Goal: Manage account settings

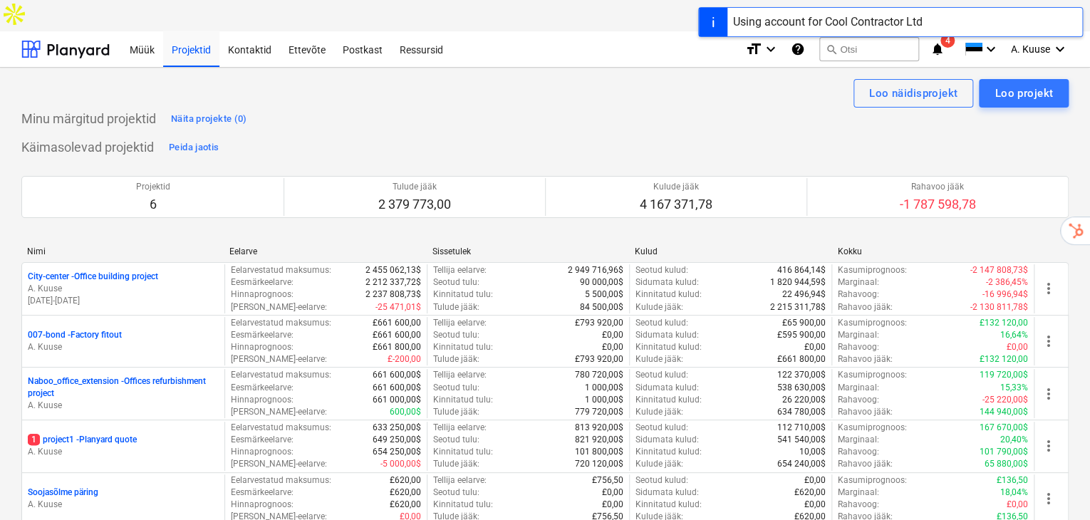
click at [963, 136] on div "Käimasolevad projektid Peida jaotis Projektid 6 Tulude jääk 2 379 773,00 Kulude…" at bounding box center [544, 365] width 1047 height 459
drag, startPoint x: 722, startPoint y: 15, endPoint x: 881, endPoint y: 31, distance: 159.7
click at [881, 30] on div "Using account for Cool Contractor Ltd" at bounding box center [890, 22] width 385 height 30
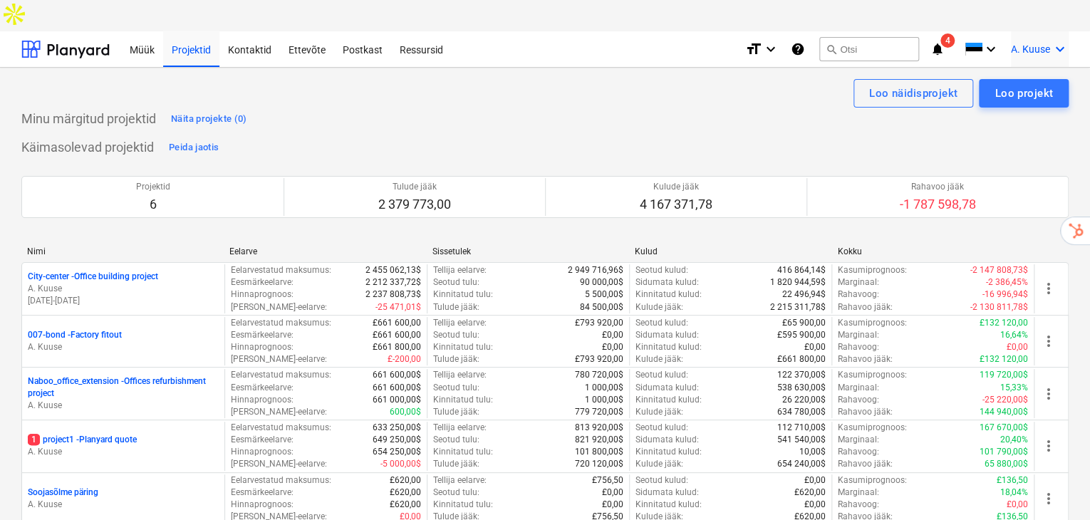
click at [1034, 43] on span "A. Kuuse" at bounding box center [1030, 48] width 39 height 11
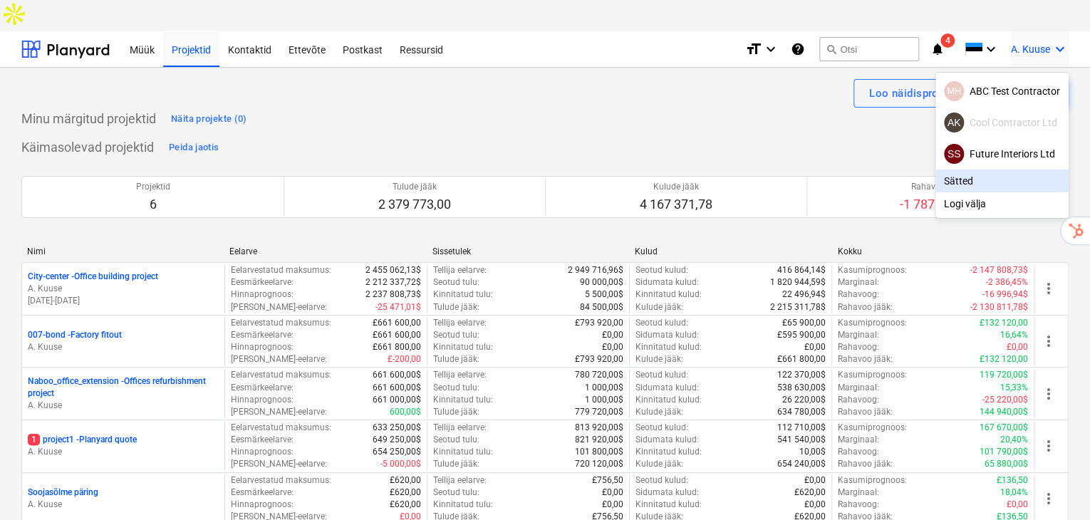
click at [993, 170] on div "Sätted" at bounding box center [1002, 181] width 133 height 23
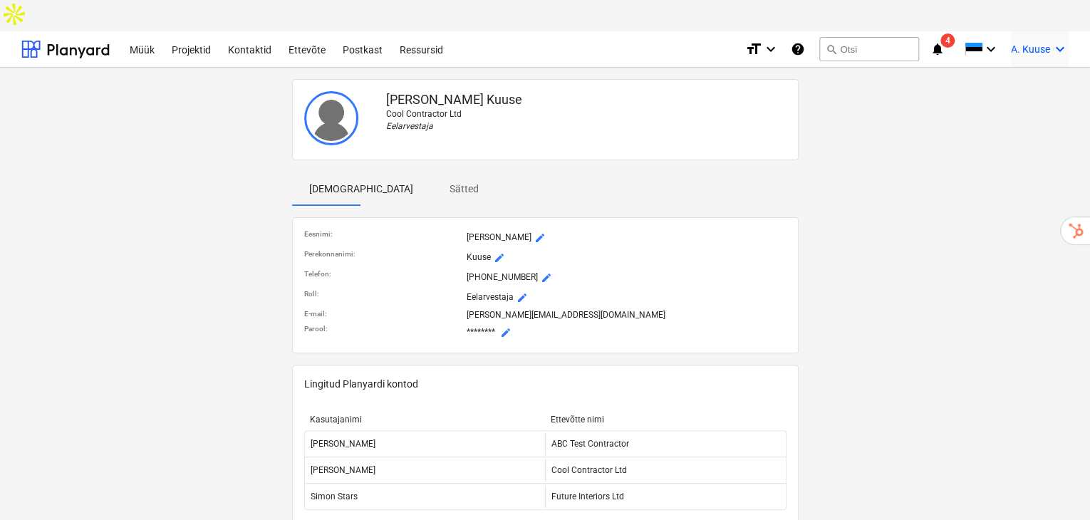
click at [1060, 41] on icon "keyboard_arrow_down" at bounding box center [1060, 49] width 17 height 17
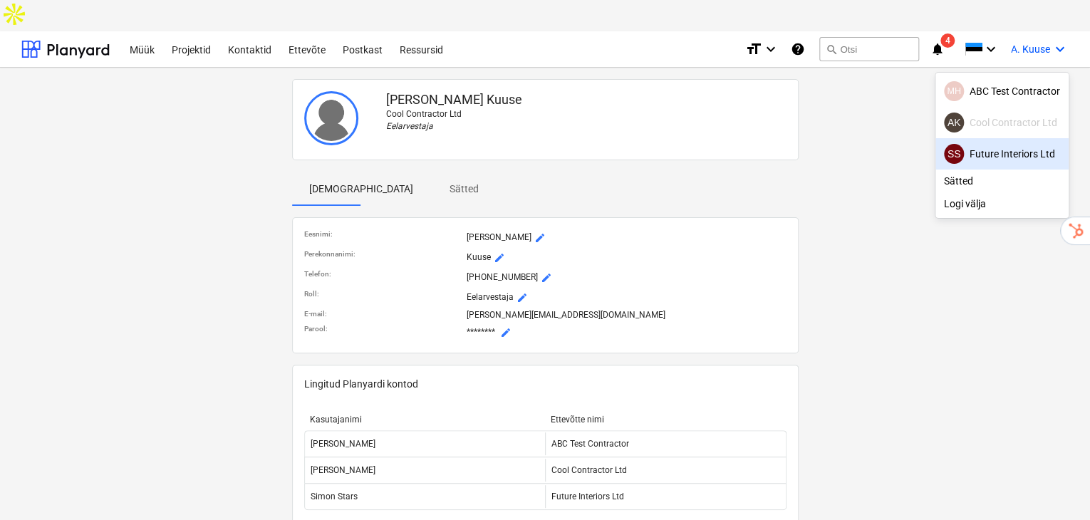
click at [1008, 144] on div "SS Future Interiors Ltd" at bounding box center [1002, 154] width 116 height 20
